Goal: Task Accomplishment & Management: Manage account settings

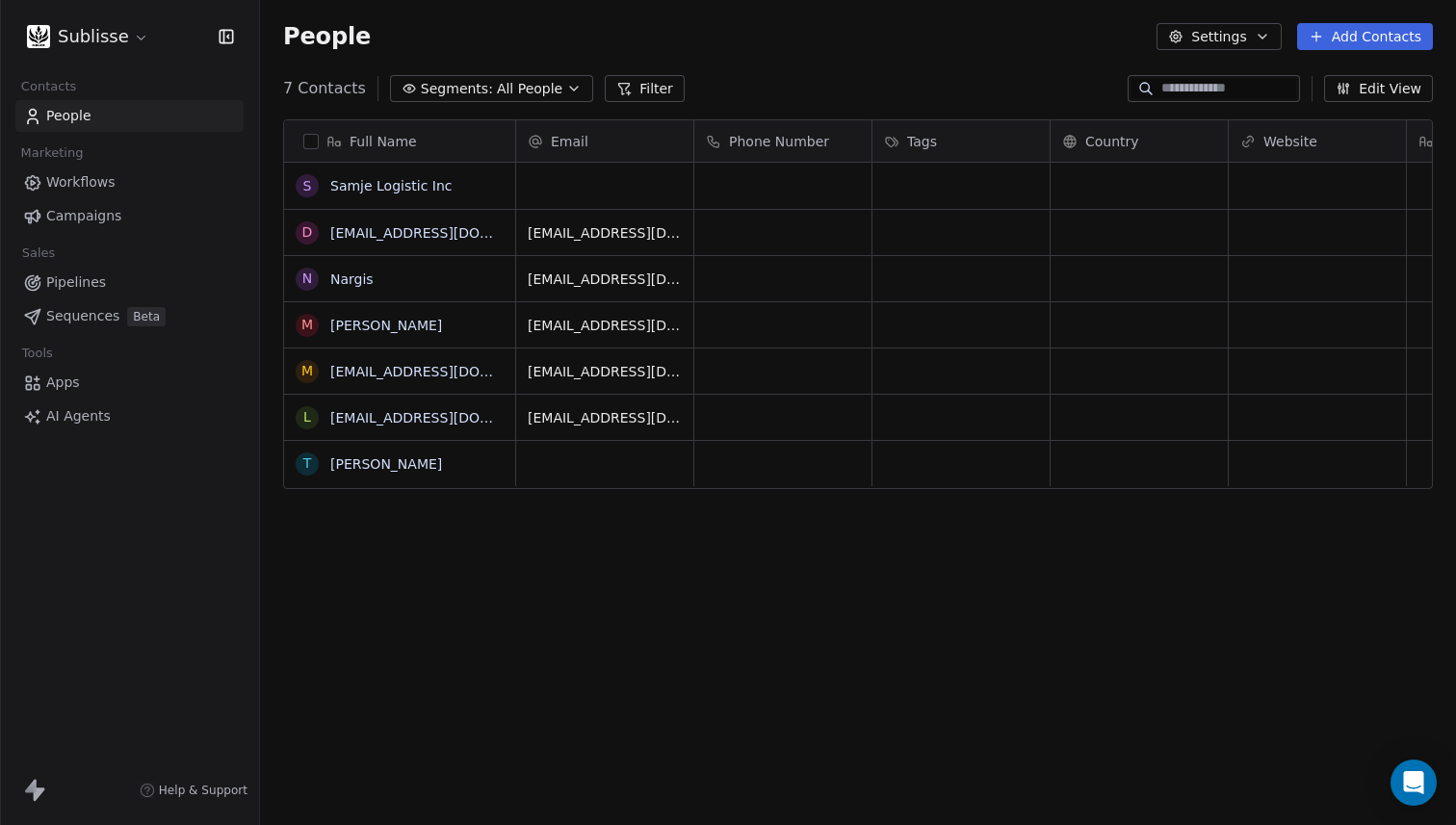
scroll to position [727, 1197]
click at [81, 45] on html "Sublisse Contacts People Marketing Workflows Campaigns Sales Pipelines Sequence…" at bounding box center [728, 412] width 1456 height 825
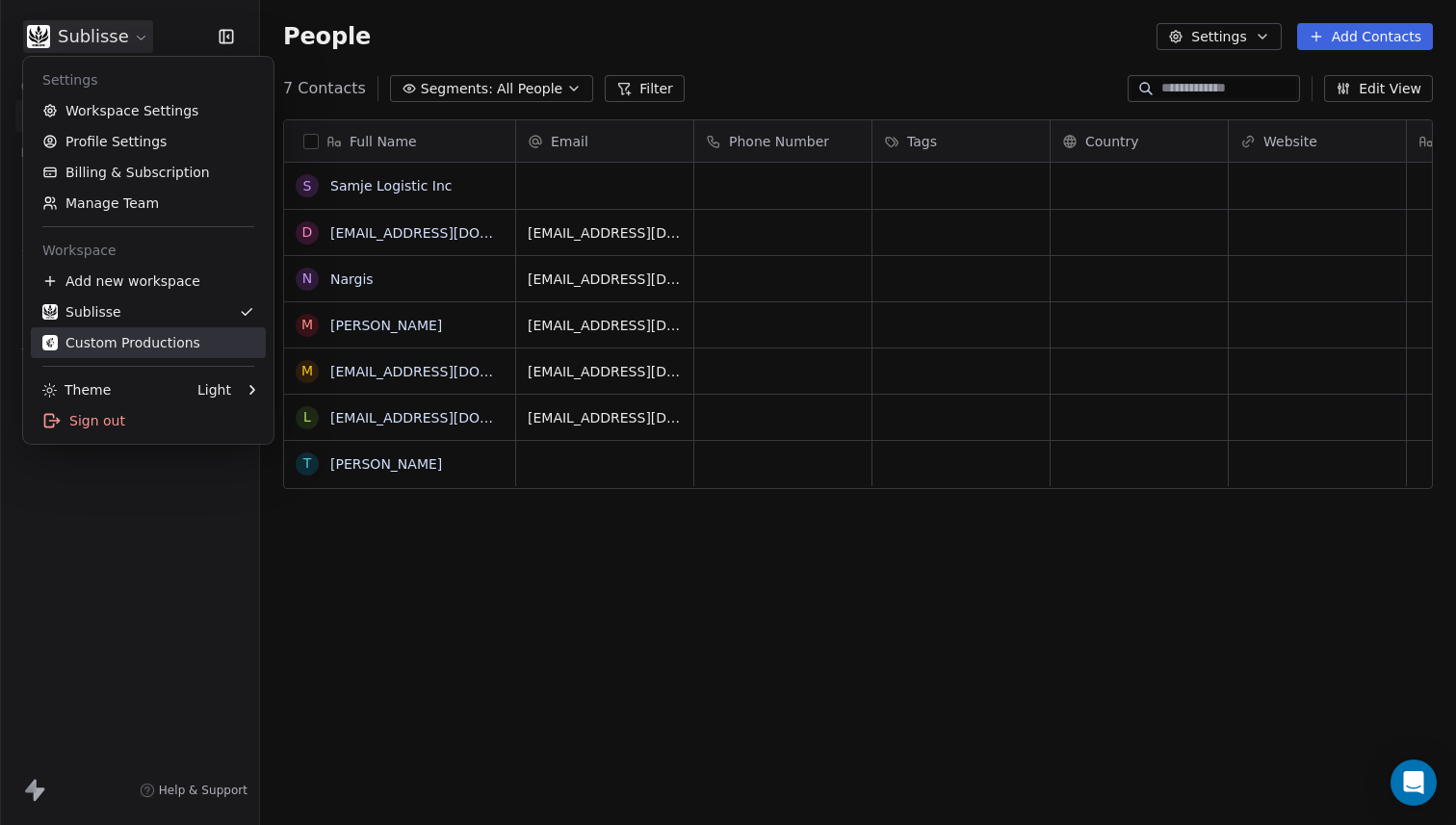
click at [113, 346] on div "Custom Productions" at bounding box center [121, 342] width 158 height 19
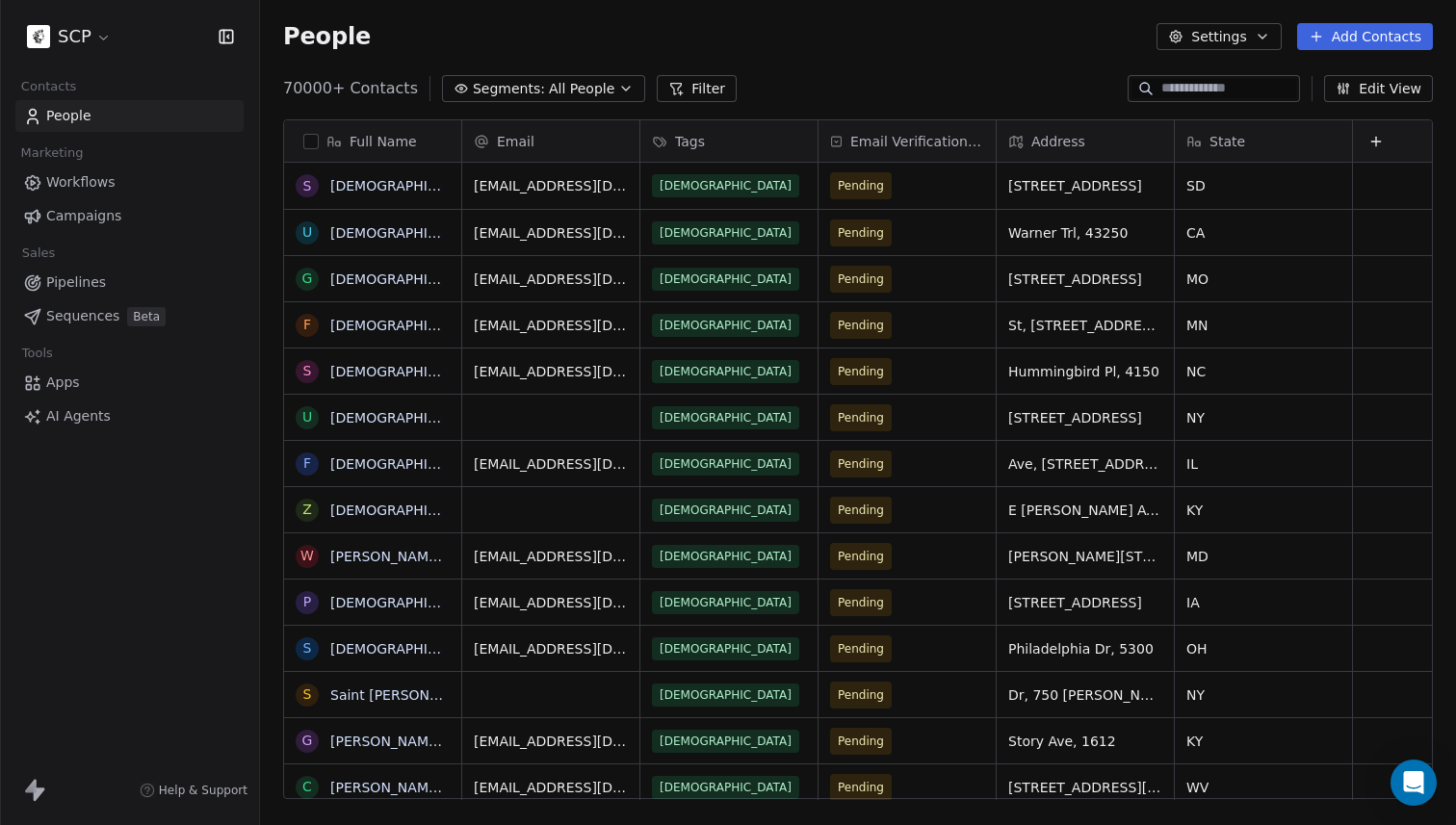
scroll to position [727, 1197]
click at [107, 48] on html "SCP Contacts People Marketing Workflows Campaigns Sales Pipelines Sequences Bet…" at bounding box center [728, 412] width 1456 height 825
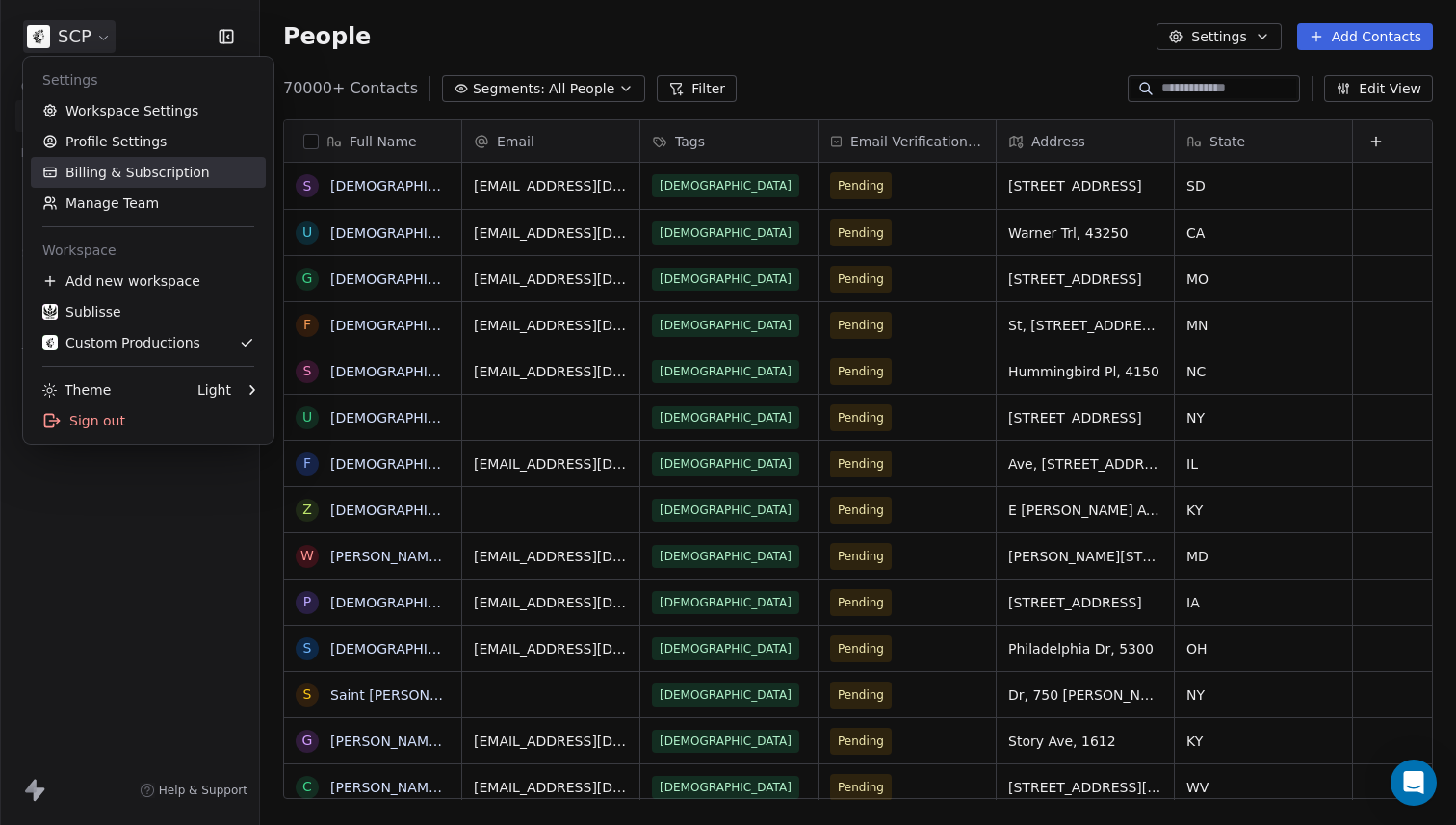
click at [100, 169] on link "Billing & Subscription" at bounding box center [148, 172] width 235 height 31
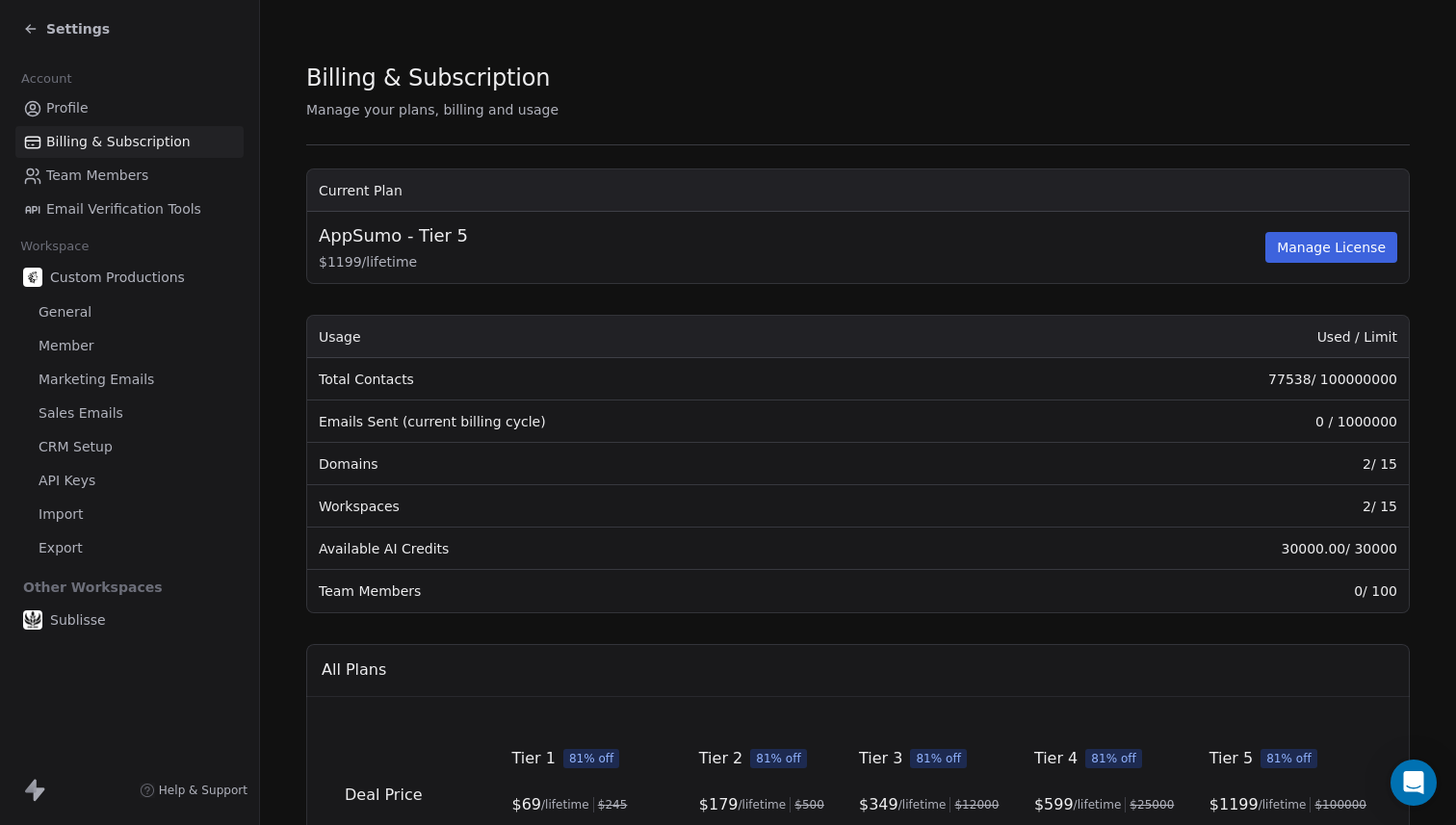
click at [162, 184] on link "Team Members" at bounding box center [130, 176] width 229 height 32
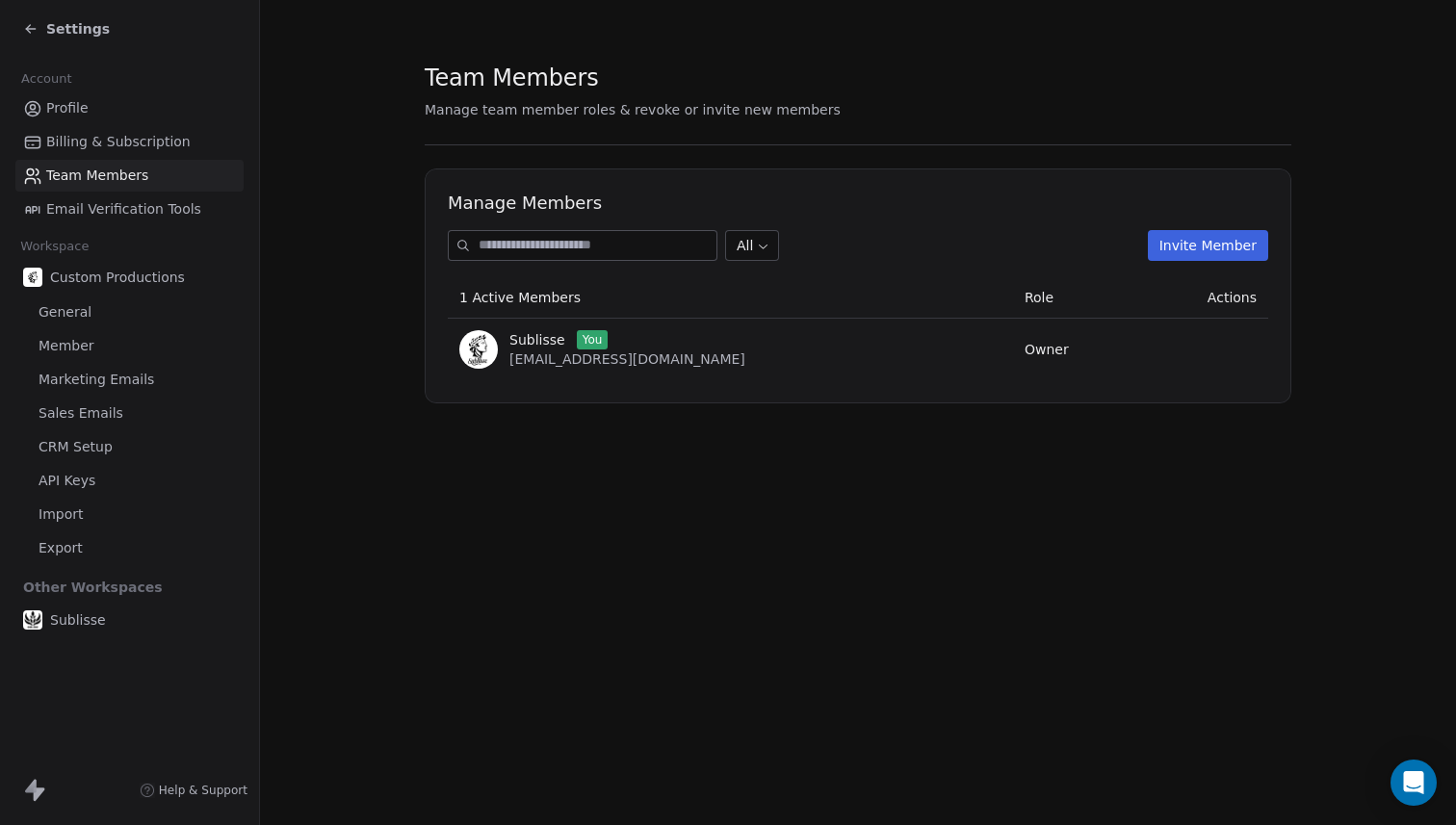
click at [82, 417] on span "Sales Emails" at bounding box center [81, 413] width 84 height 20
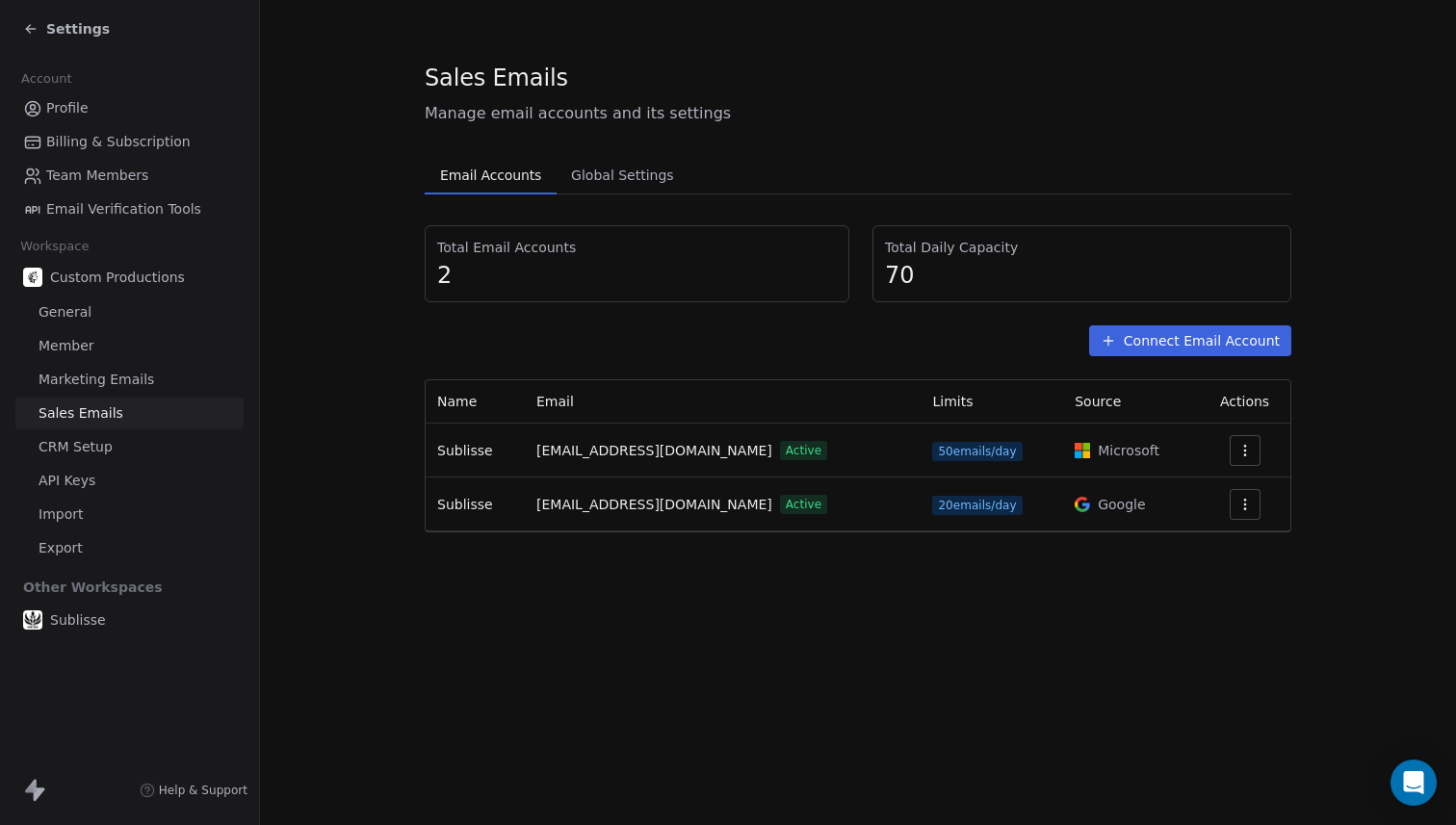
click at [91, 390] on link "Marketing Emails" at bounding box center [130, 380] width 229 height 32
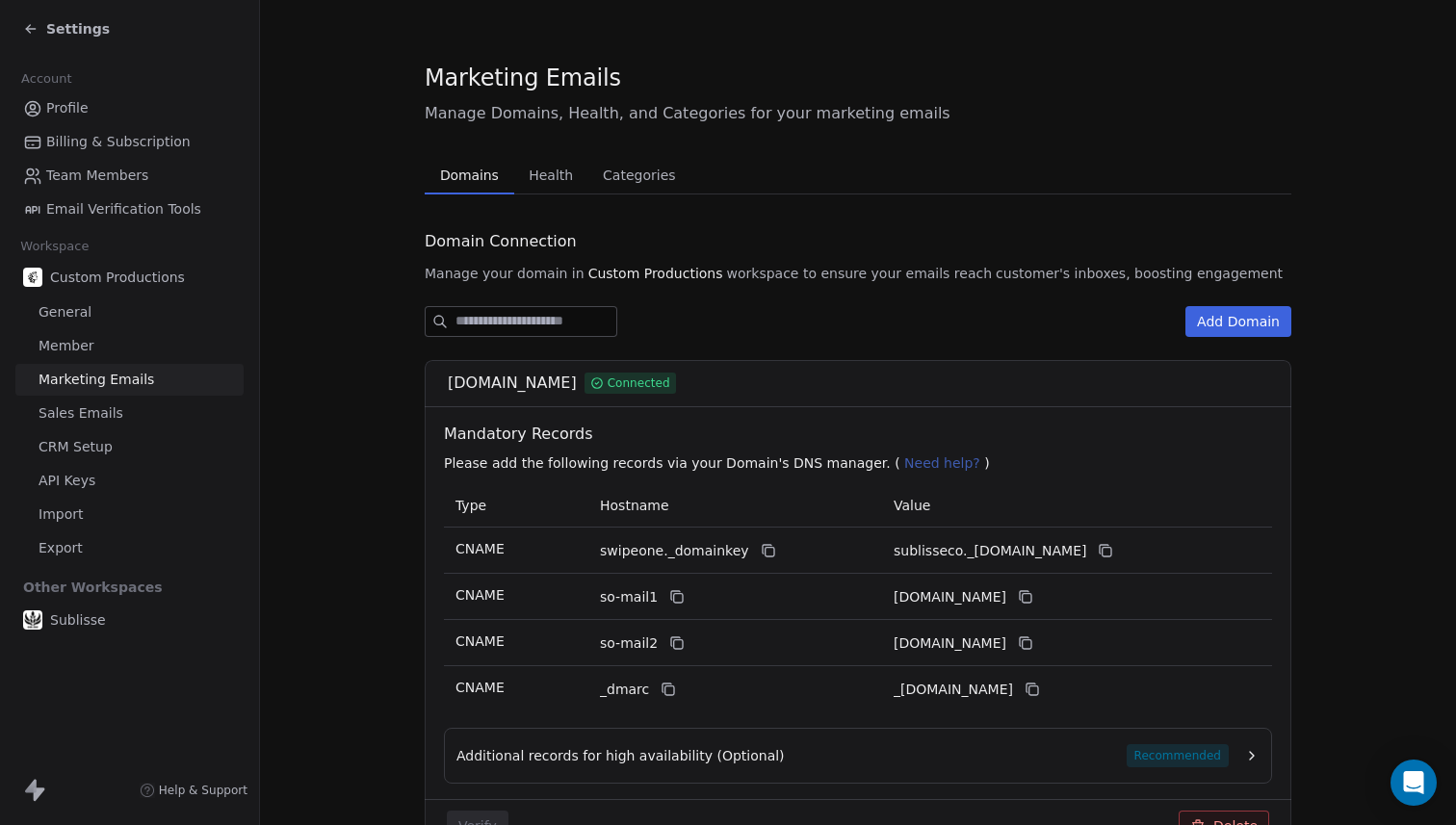
click at [527, 172] on span "Health" at bounding box center [551, 175] width 60 height 27
click at [480, 163] on span "Domains" at bounding box center [469, 175] width 75 height 27
click at [534, 174] on span "Health" at bounding box center [551, 175] width 60 height 27
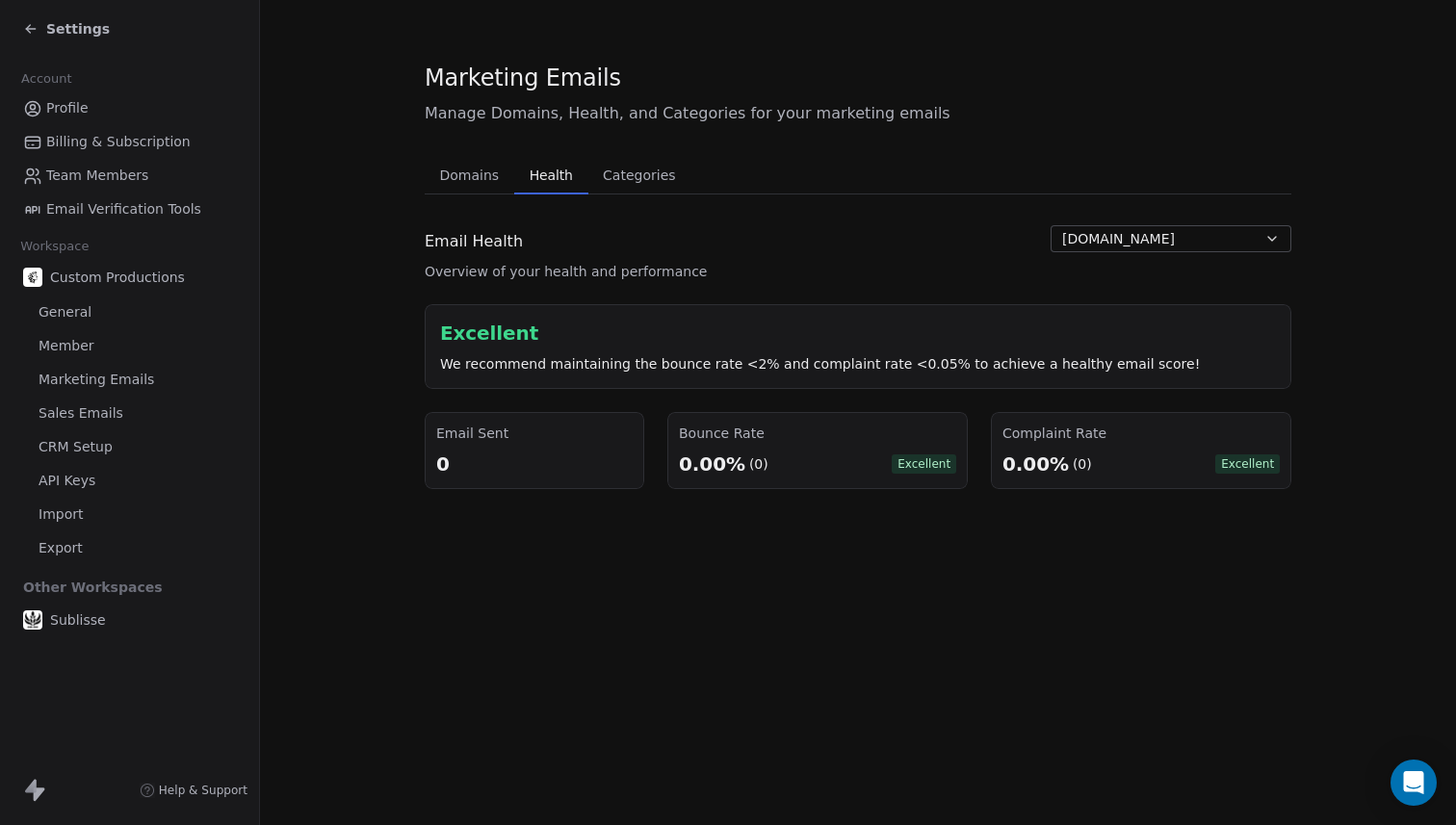
click at [484, 179] on span "Domains" at bounding box center [470, 175] width 76 height 27
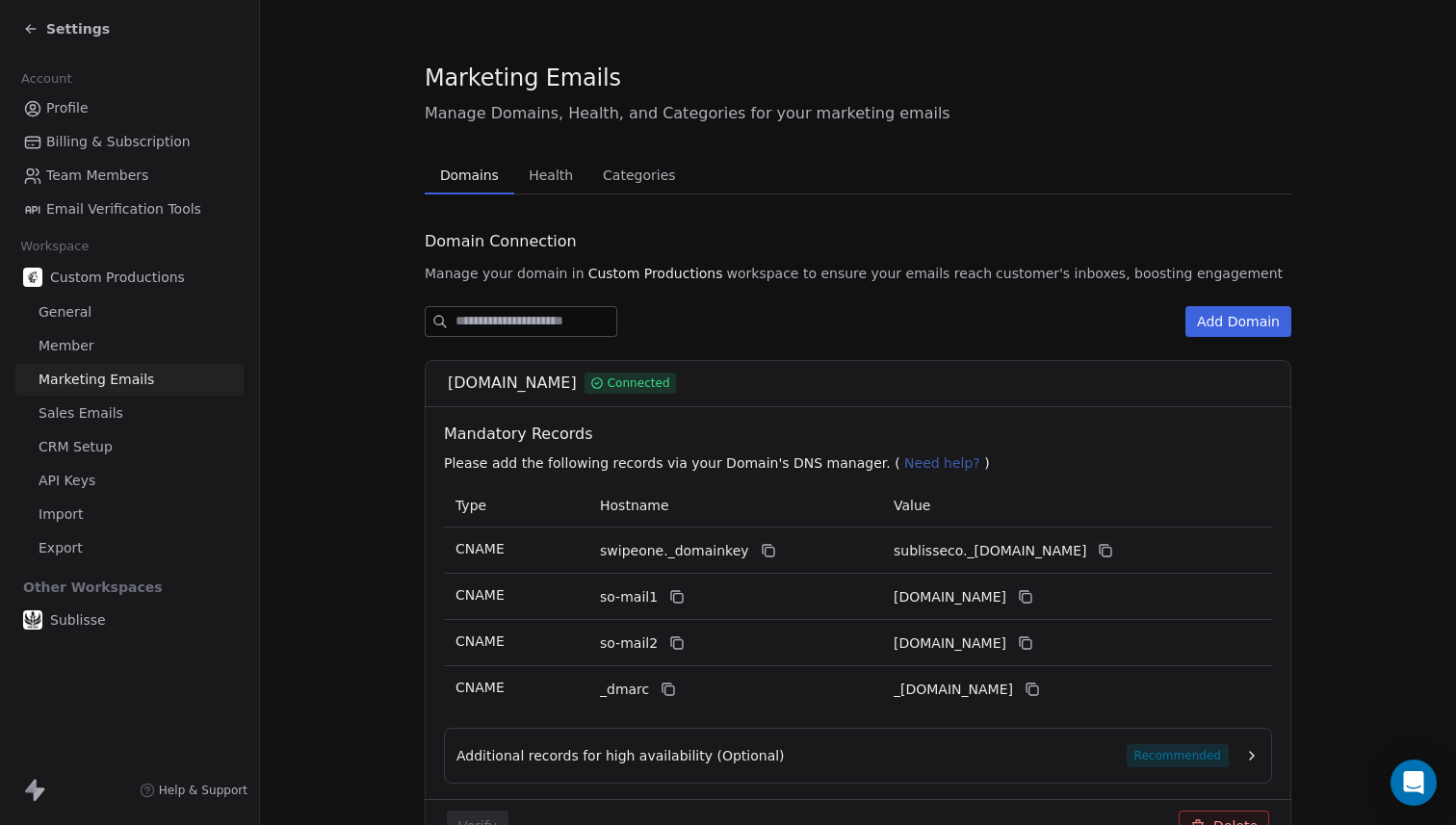
scroll to position [119, 0]
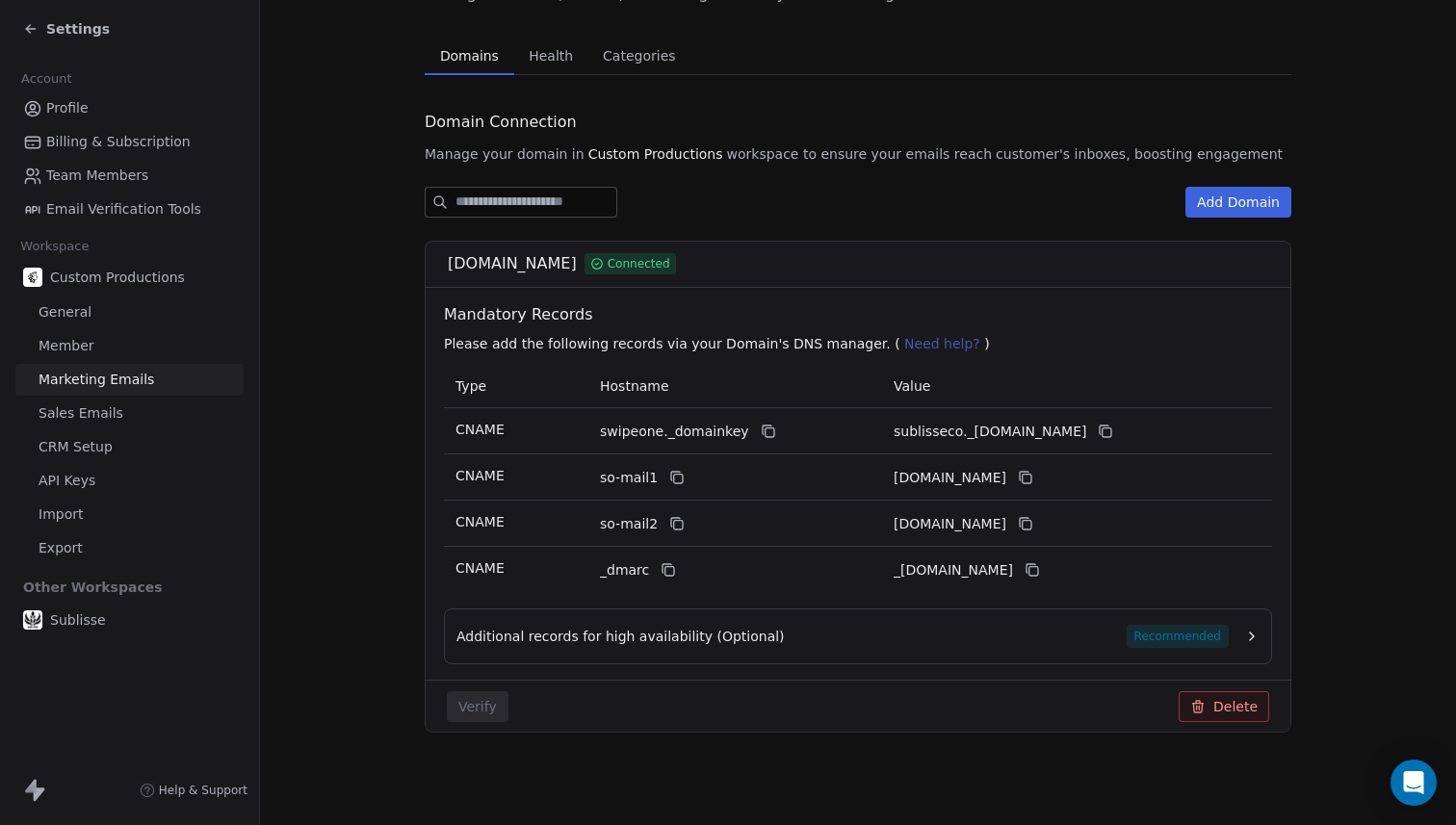
click at [638, 625] on div "Additional records for high availability (Optional) Recommended" at bounding box center [842, 636] width 772 height 23
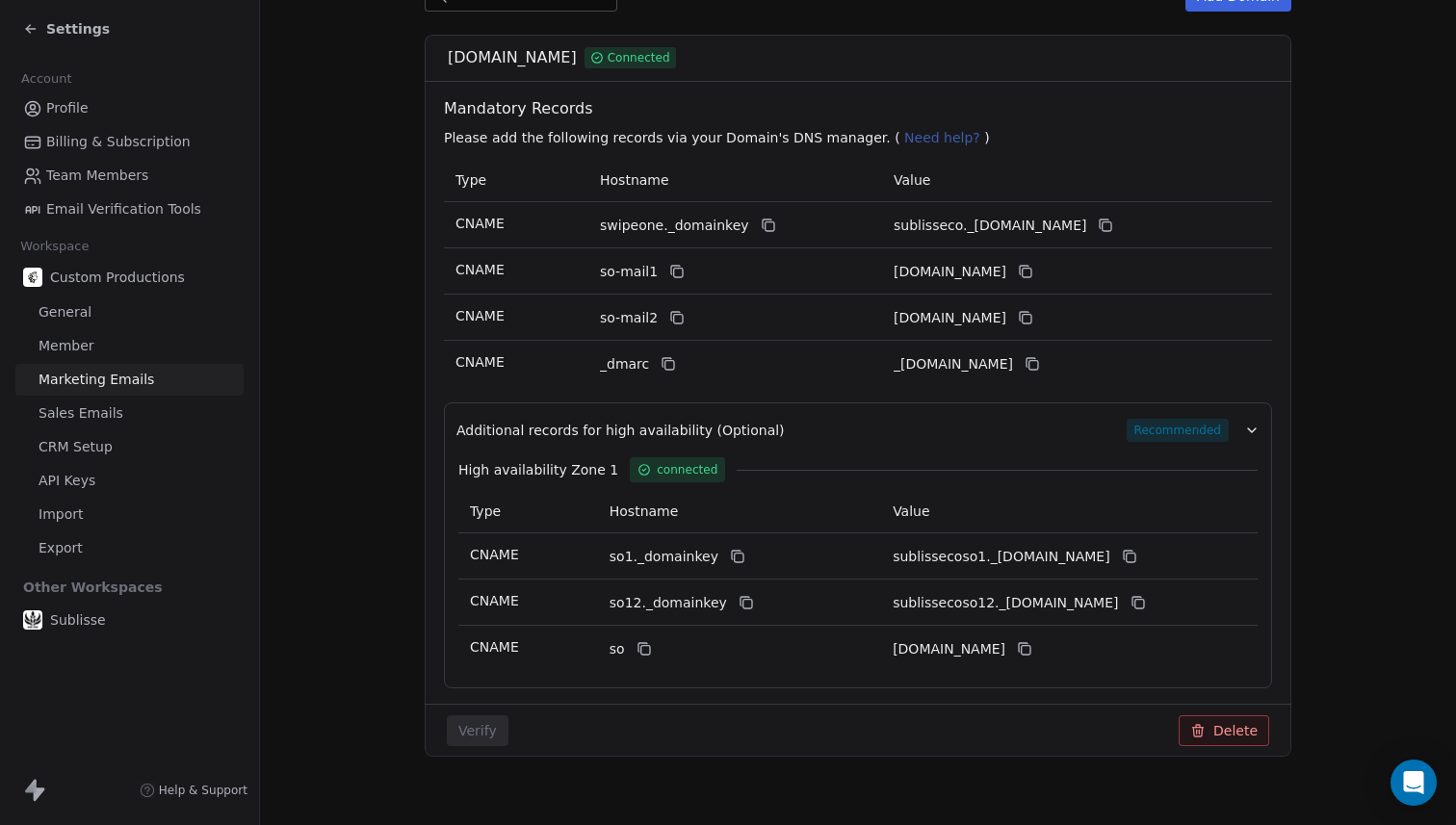
scroll to position [334, 0]
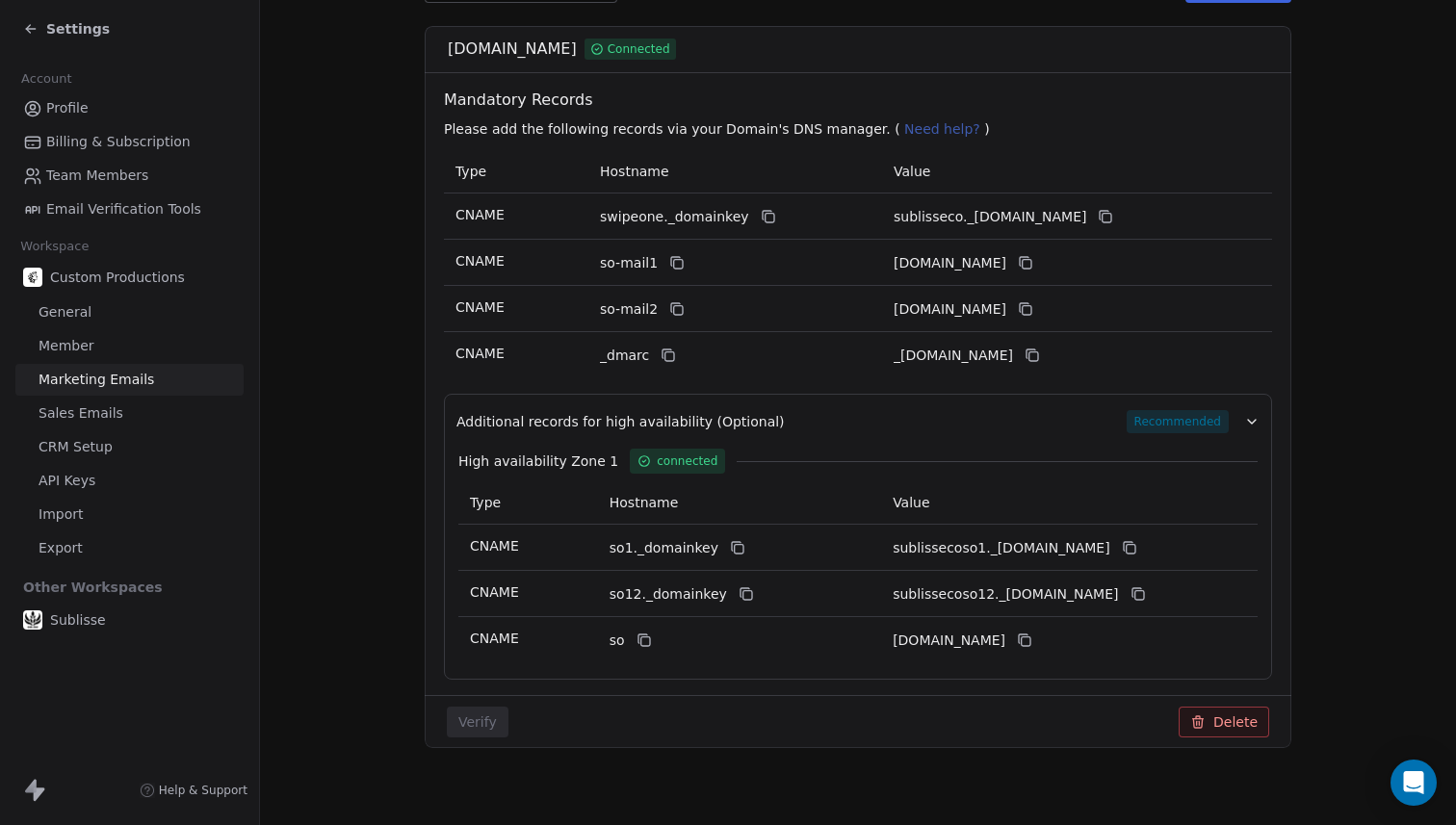
click at [928, 438] on div "High availability Zone 1 connected Type Hostname Value CNAME so1._domainkey sub…" at bounding box center [858, 549] width 803 height 231
click at [957, 418] on div "Additional records for high availability (Optional) Recommended" at bounding box center [842, 421] width 772 height 23
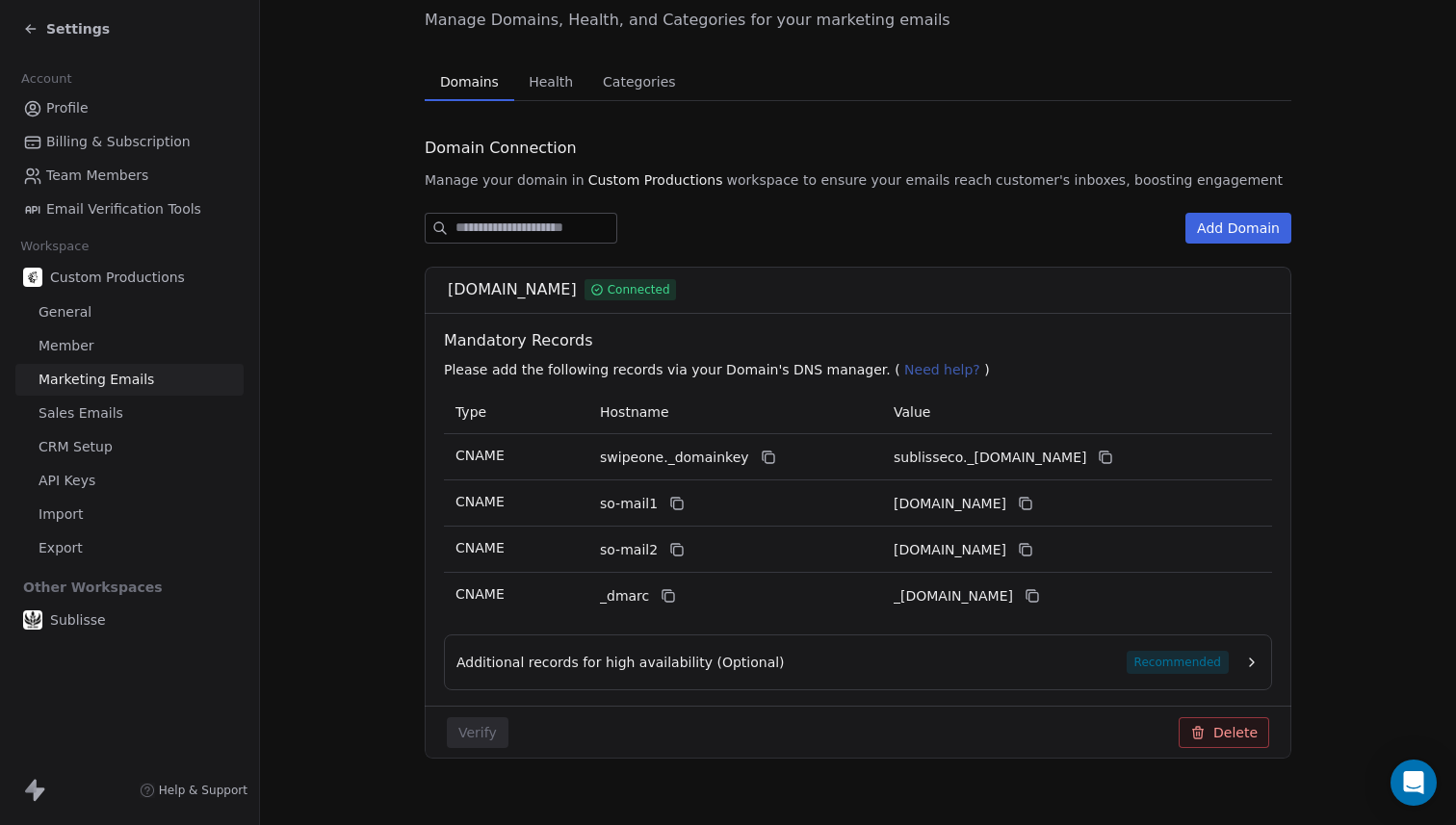
scroll to position [0, 0]
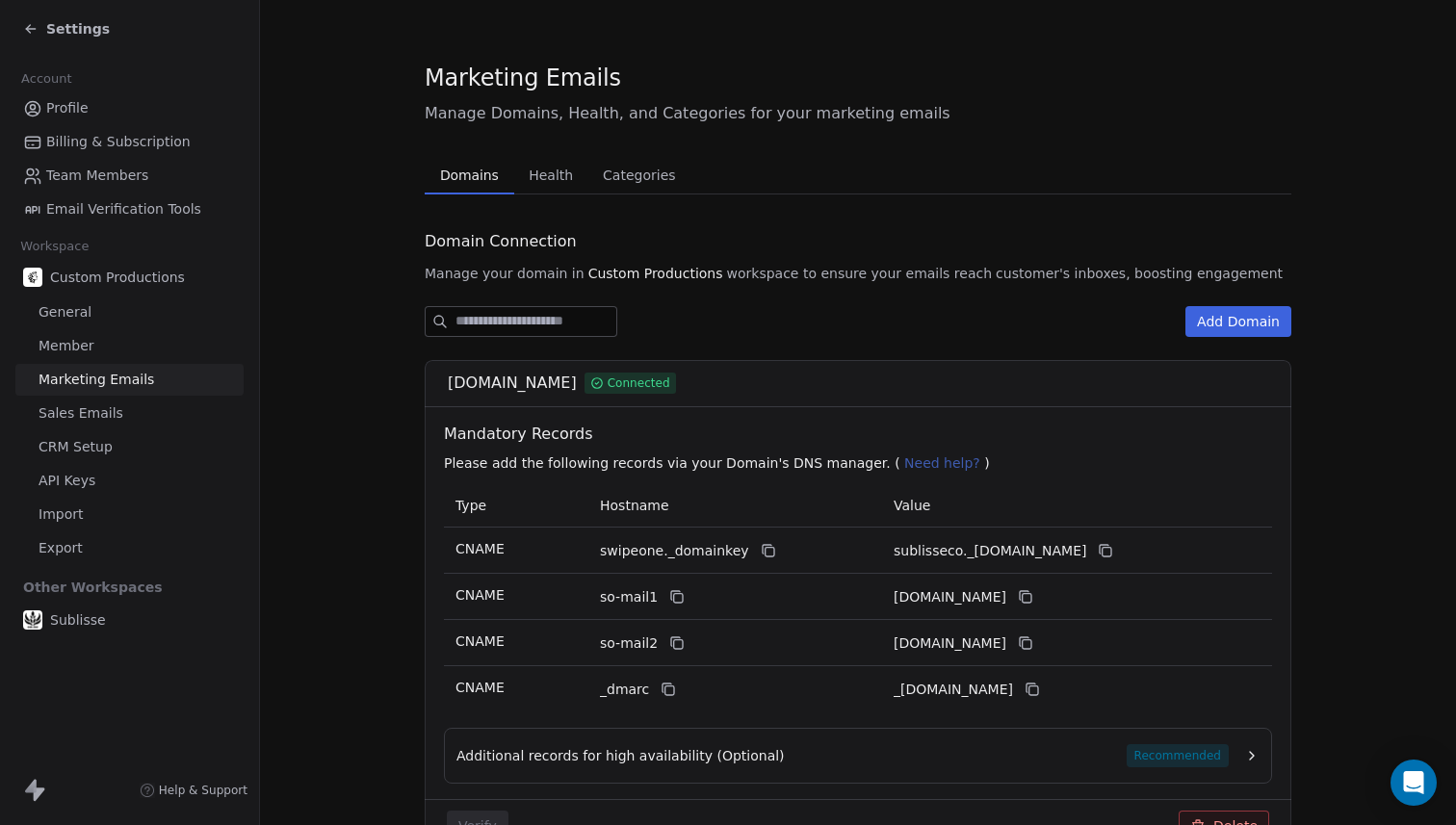
click at [542, 189] on button "Health Health" at bounding box center [551, 175] width 75 height 39
click at [439, 185] on span "Domains" at bounding box center [469, 175] width 75 height 27
click at [104, 439] on span "CRM Setup" at bounding box center [76, 447] width 75 height 20
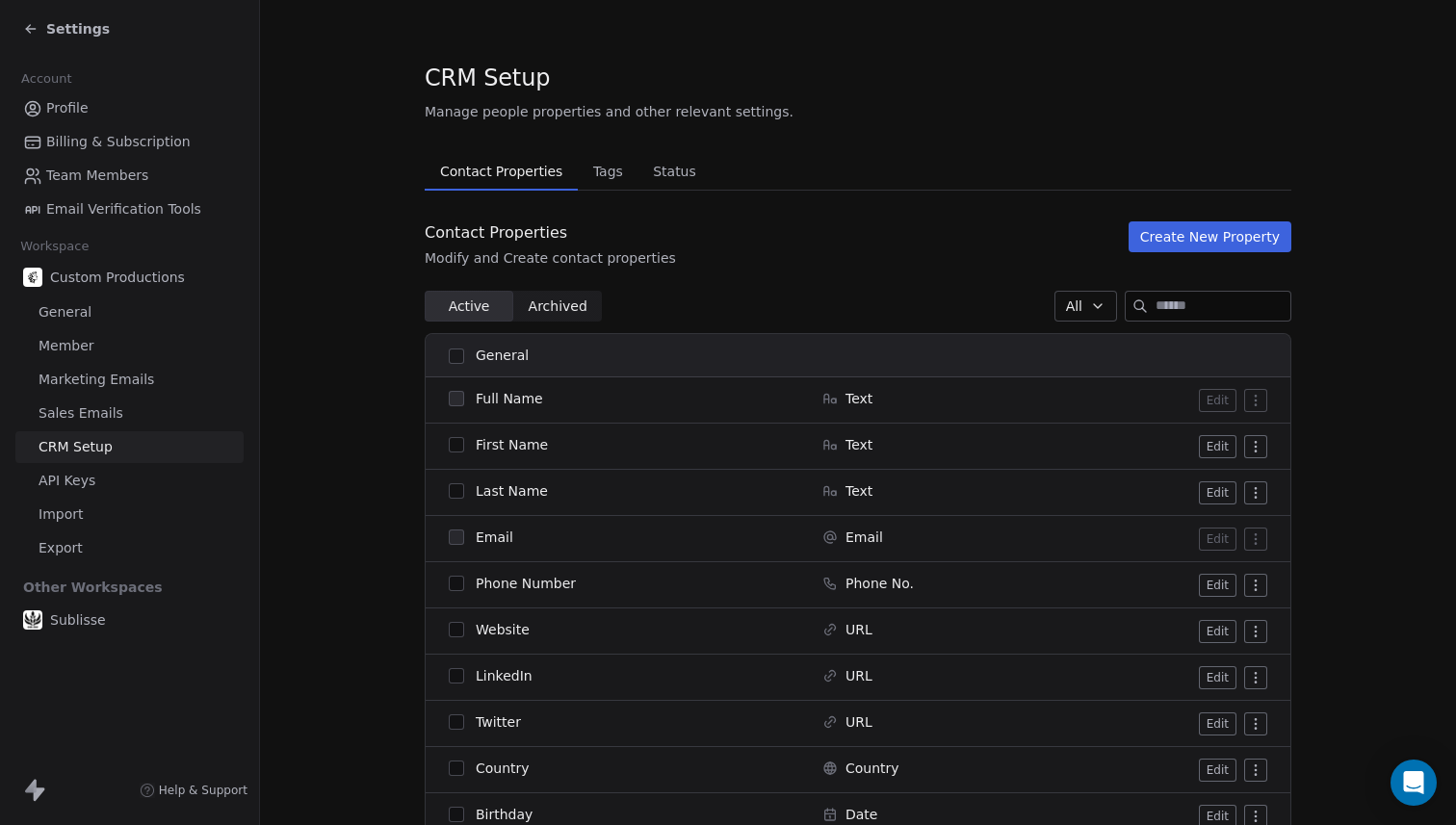
click at [102, 410] on span "Sales Emails" at bounding box center [81, 413] width 84 height 20
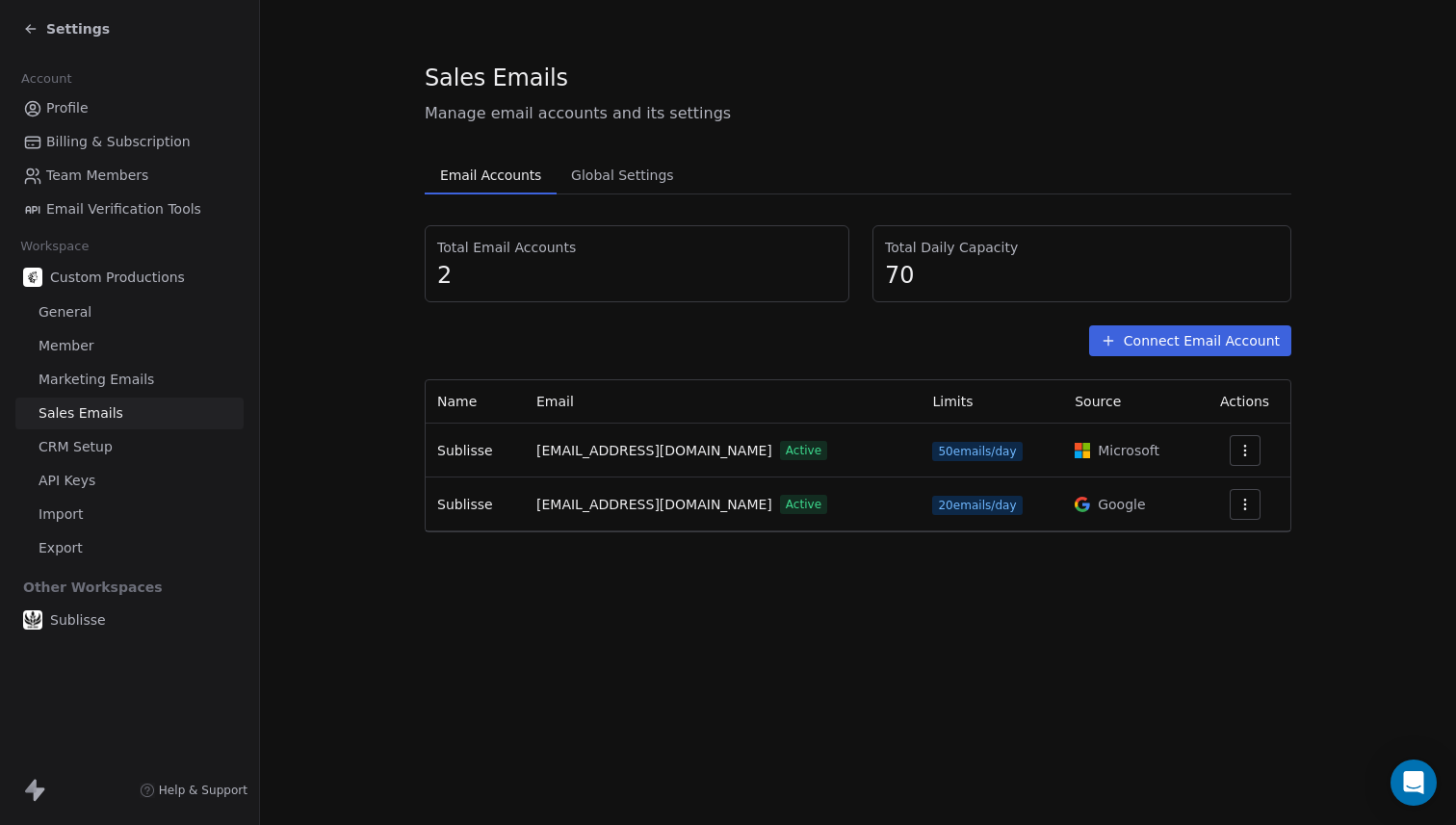
click at [1237, 508] on icon "button" at bounding box center [1245, 505] width 16 height 16
click at [1209, 564] on div "Delete" at bounding box center [1195, 578] width 90 height 31
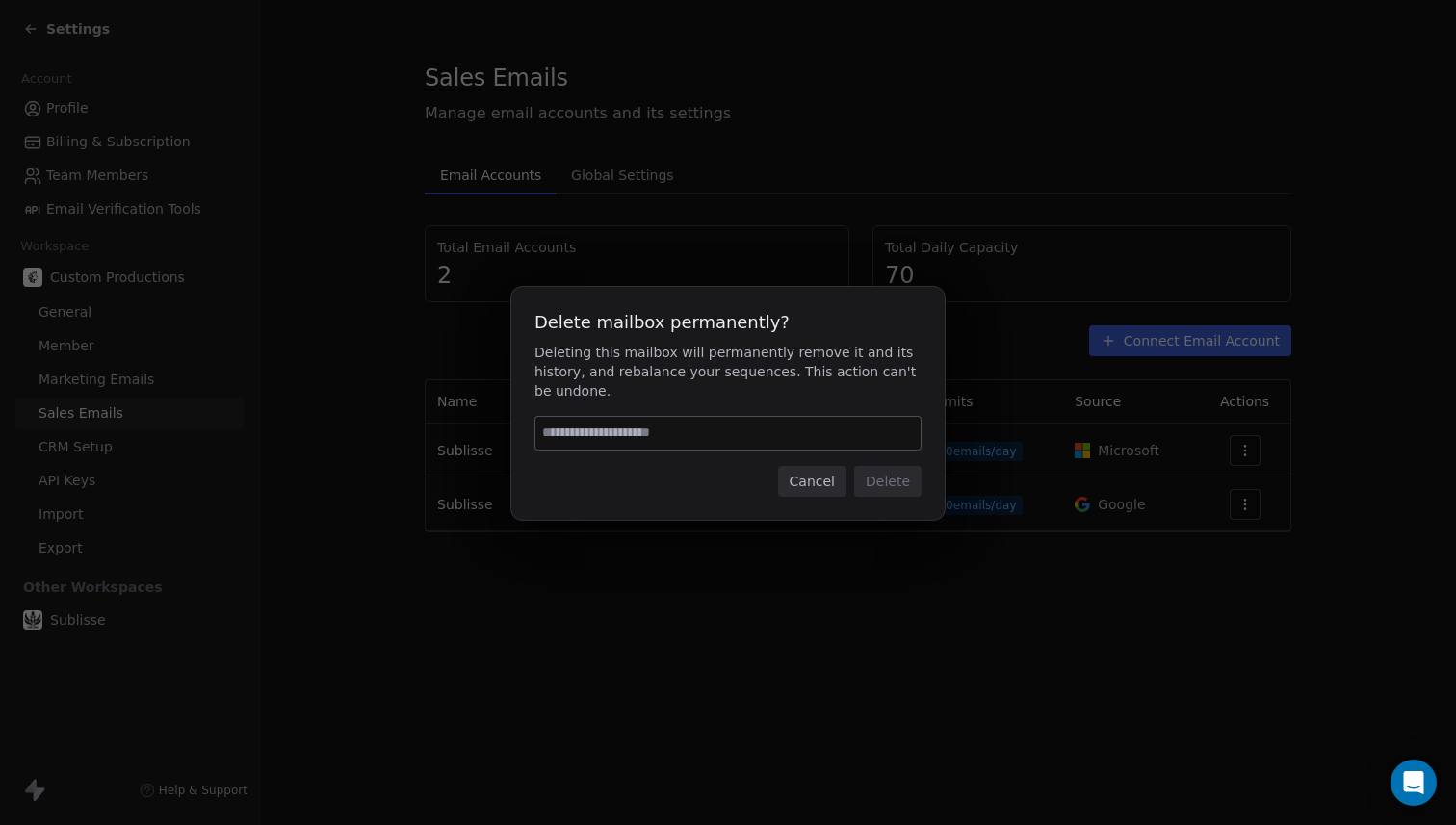
click at [880, 425] on input at bounding box center [728, 433] width 386 height 33
type input "******"
click at [877, 480] on button "Delete" at bounding box center [889, 481] width 68 height 31
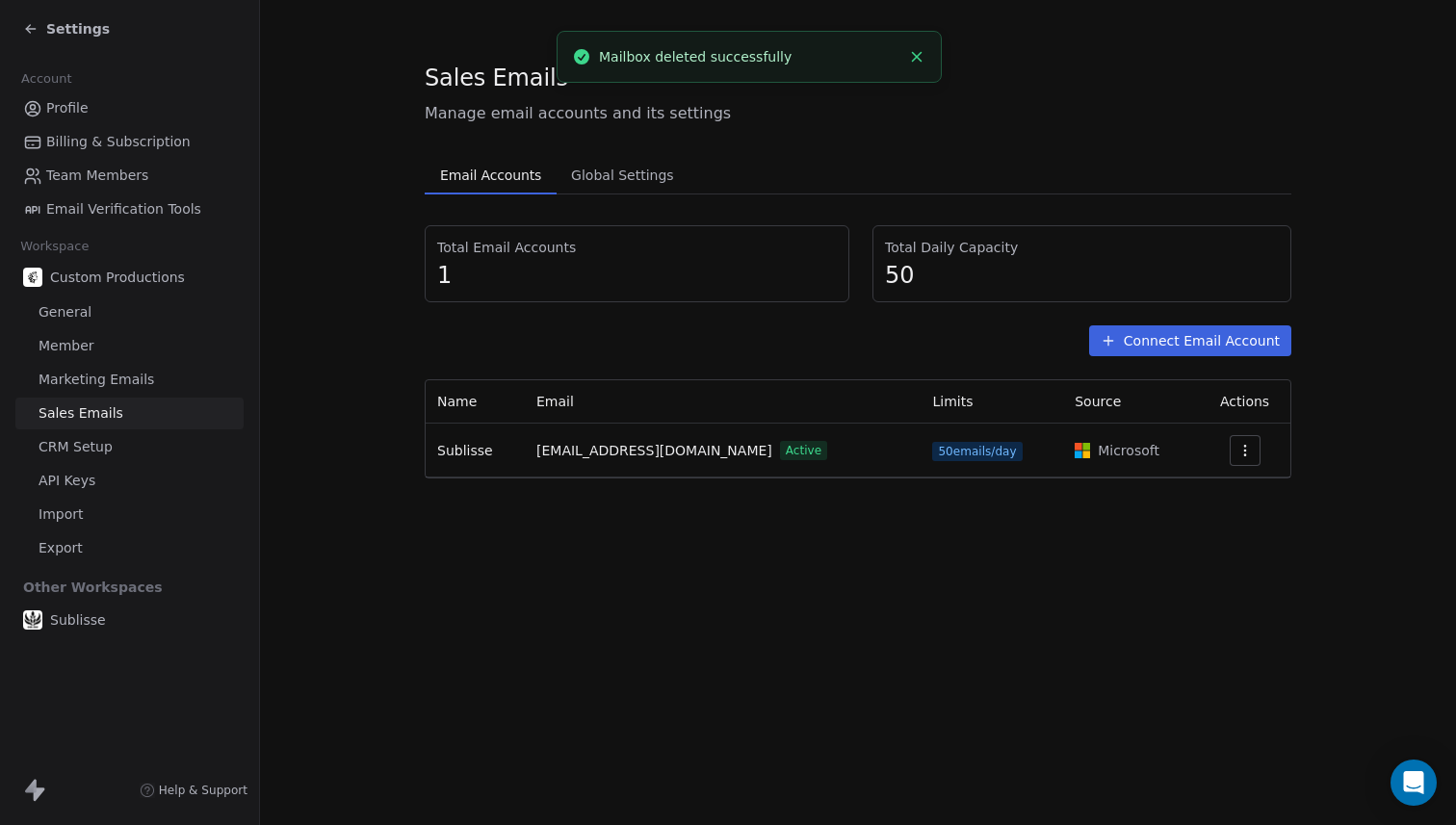
click at [32, 26] on icon at bounding box center [31, 29] width 16 height 16
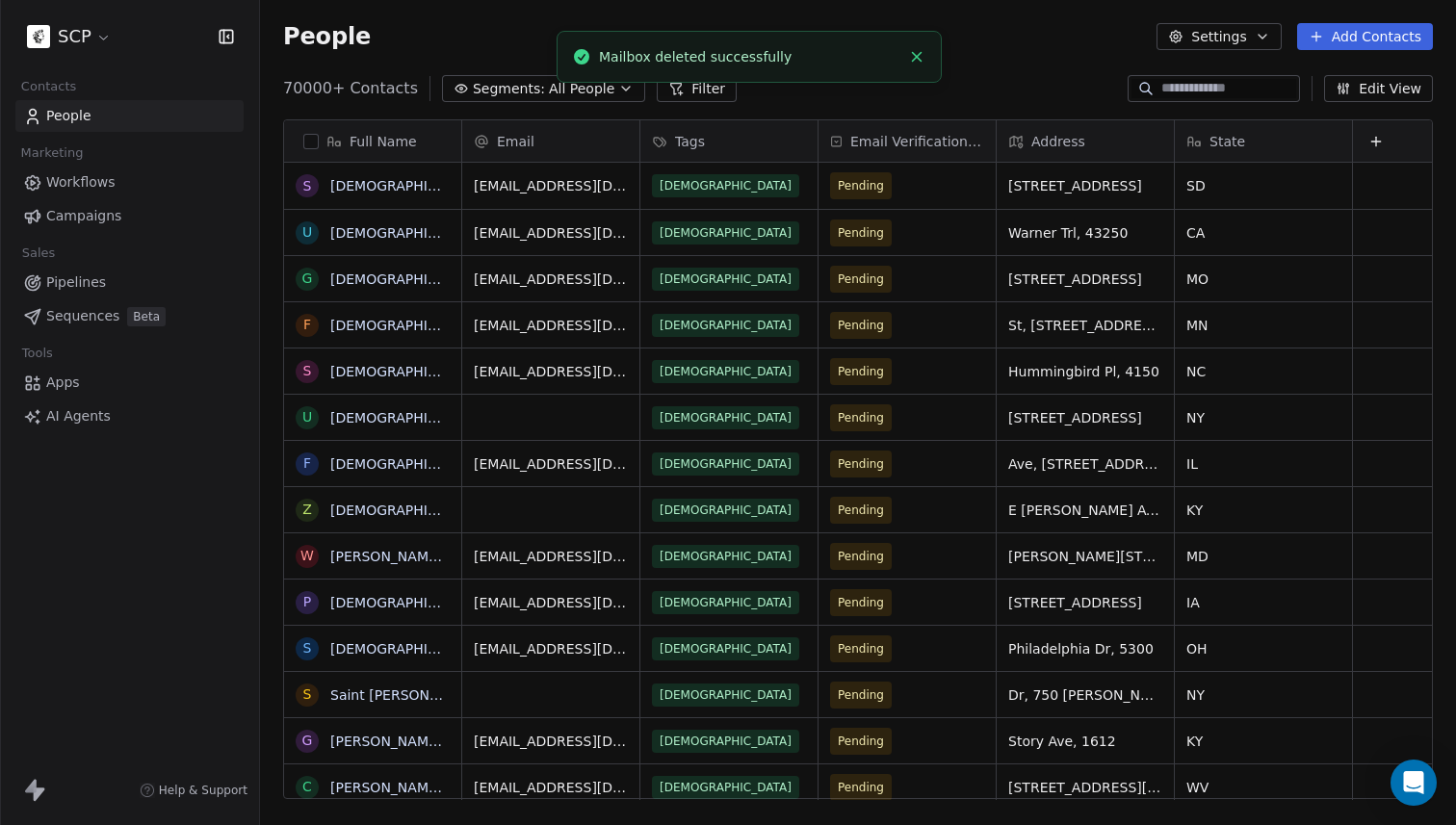
scroll to position [727, 1197]
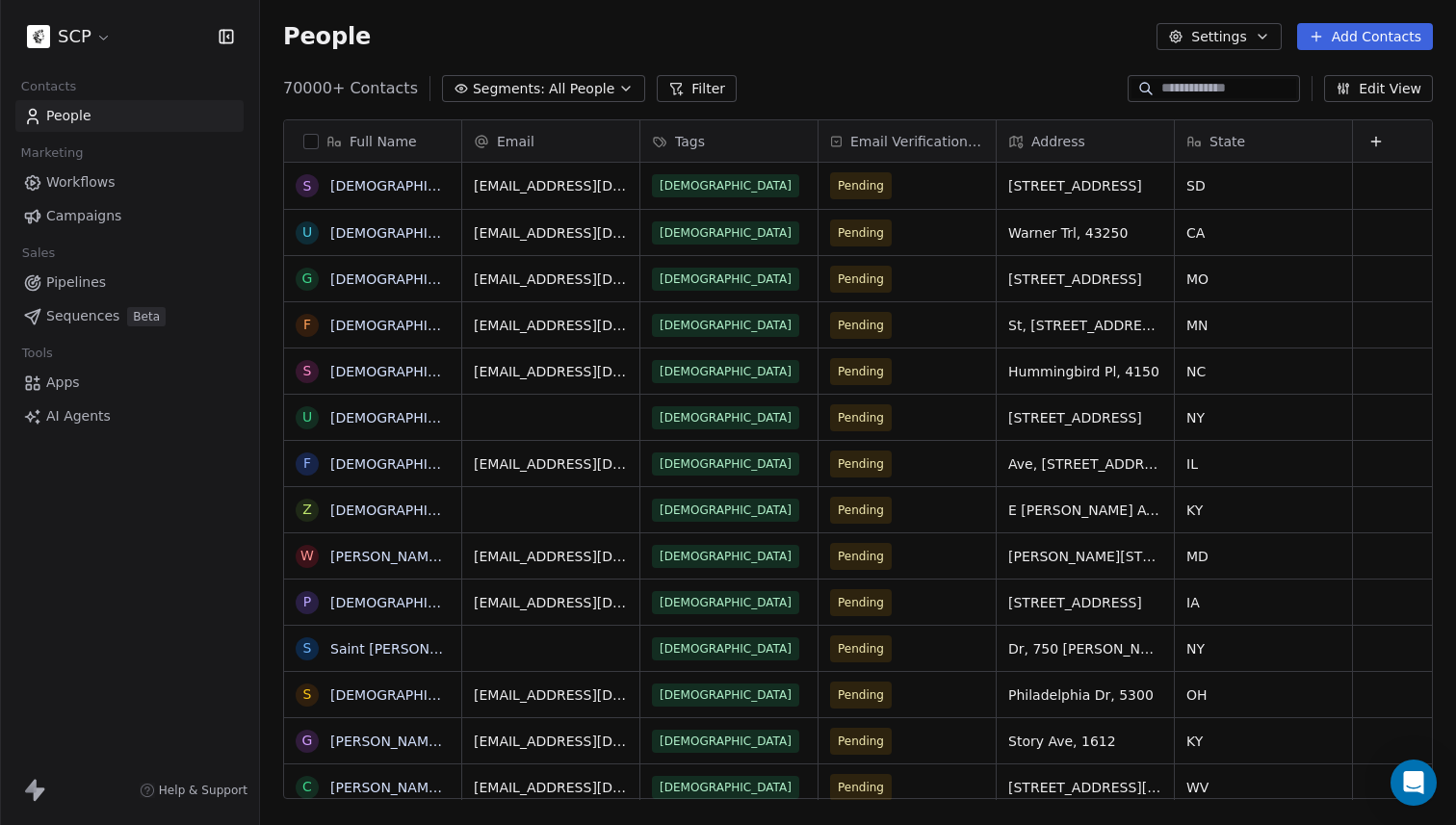
click at [64, 311] on span "Sequences" at bounding box center [83, 316] width 74 height 20
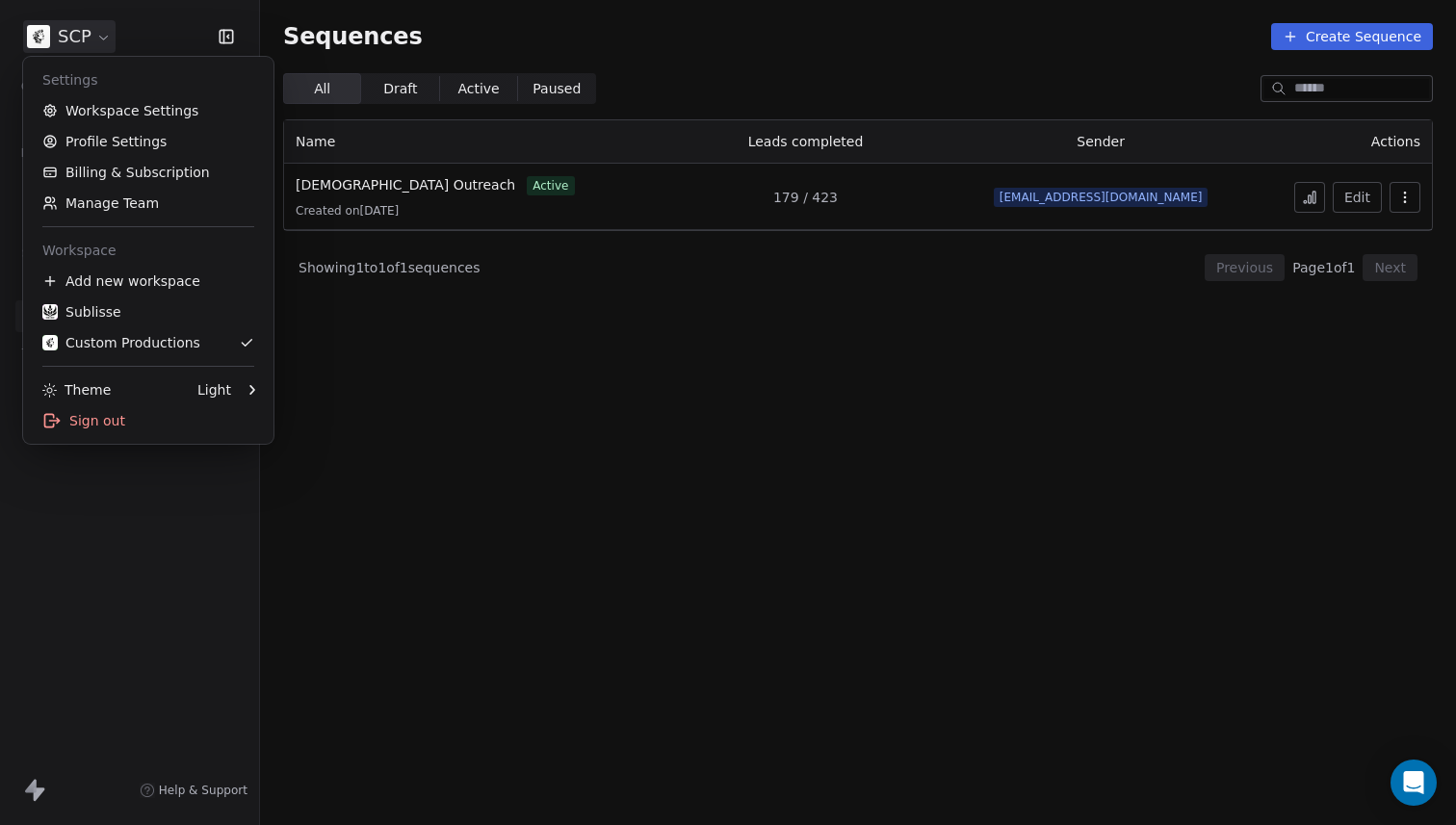
click at [82, 46] on html "SCP Contacts People Marketing Workflows Campaigns Sales Pipelines Sequences Bet…" at bounding box center [728, 412] width 1456 height 825
click at [458, 343] on html "SCP Contacts People Marketing Workflows Campaigns Sales Pipelines Sequences Bet…" at bounding box center [728, 412] width 1456 height 825
